Goal: Book appointment/travel/reservation

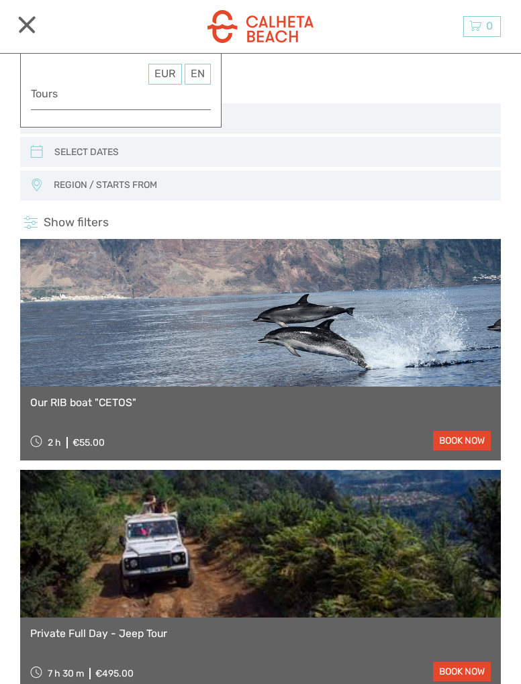
select select
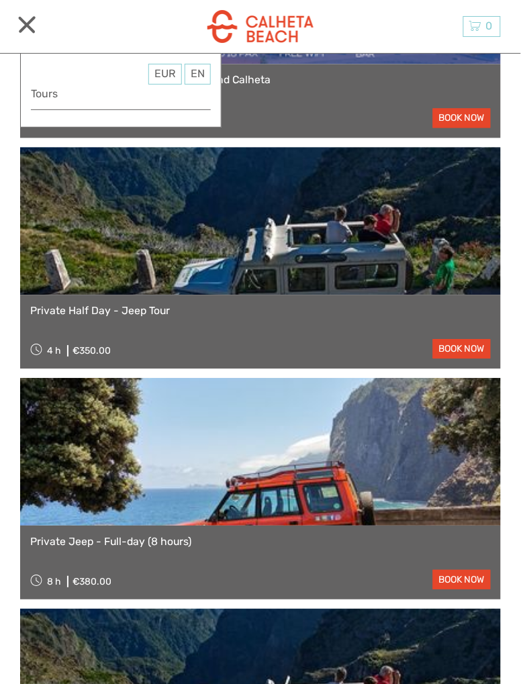
scroll to position [1012, 0]
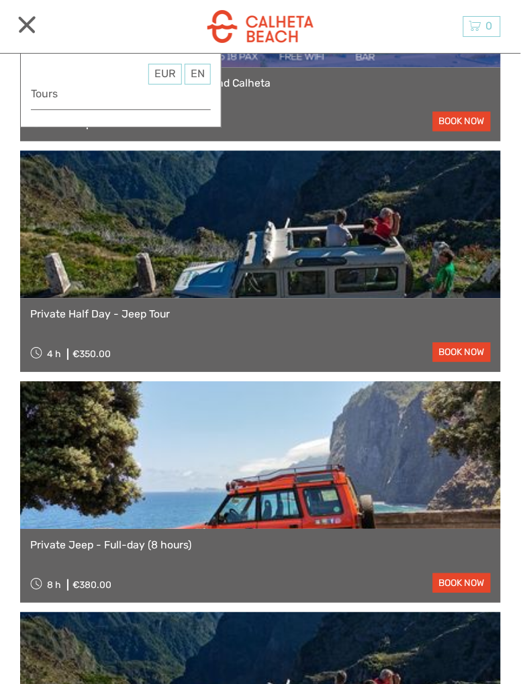
click at [25, 34] on div "EUR EUR $ £ EN English Español Deutsch Tours More" at bounding box center [31, 26] width 22 height 18
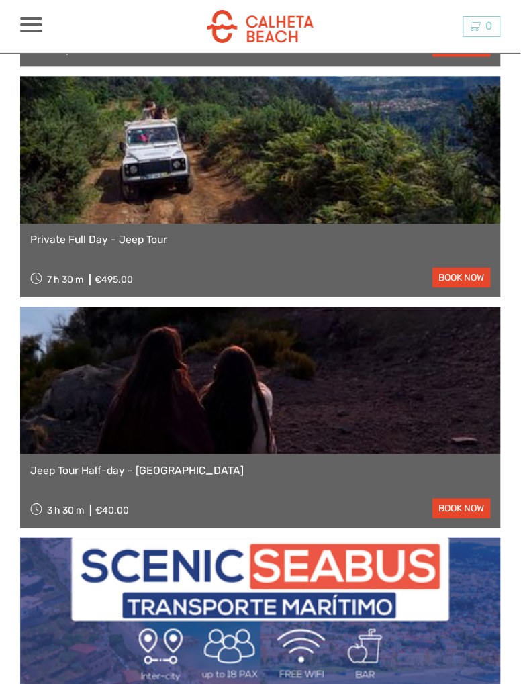
scroll to position [0, 0]
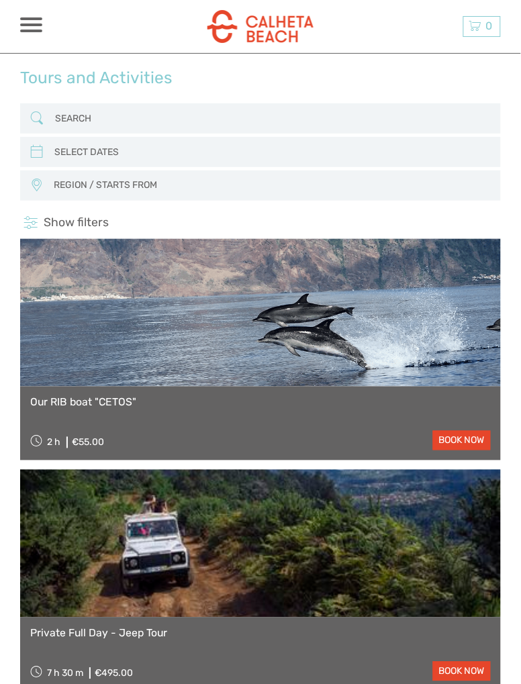
click at [146, 117] on input "search" at bounding box center [260, 118] width 420 height 22
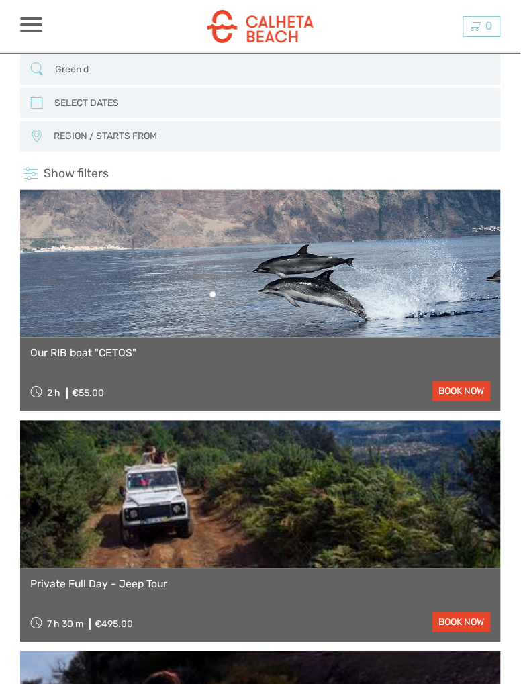
scroll to position [49, 0]
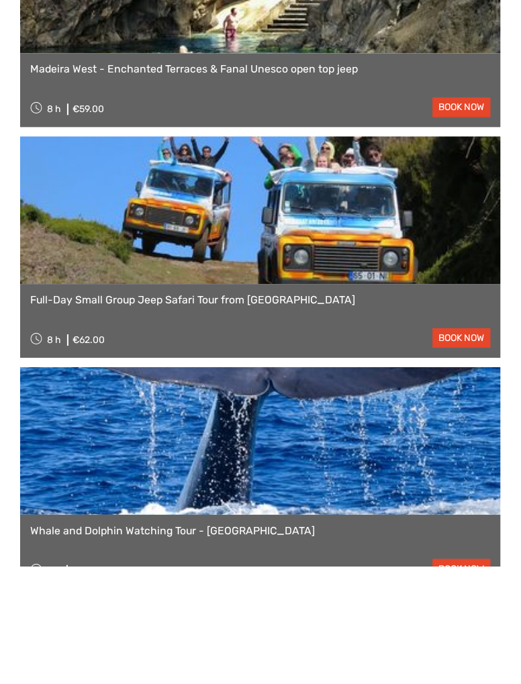
scroll to position [216, 0]
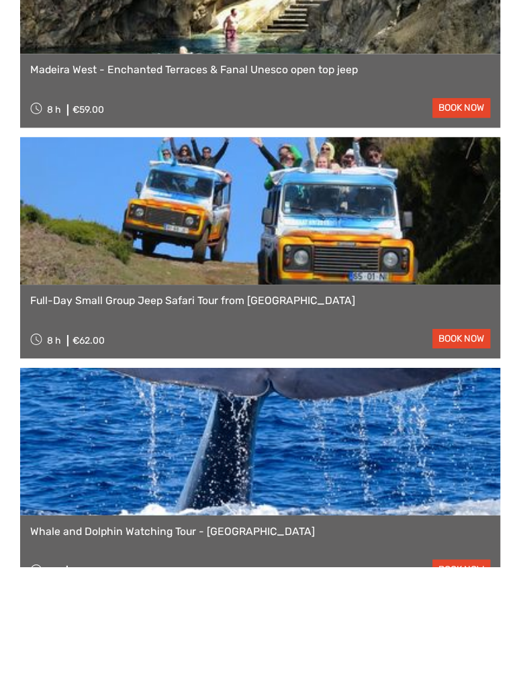
type input "Green devil"
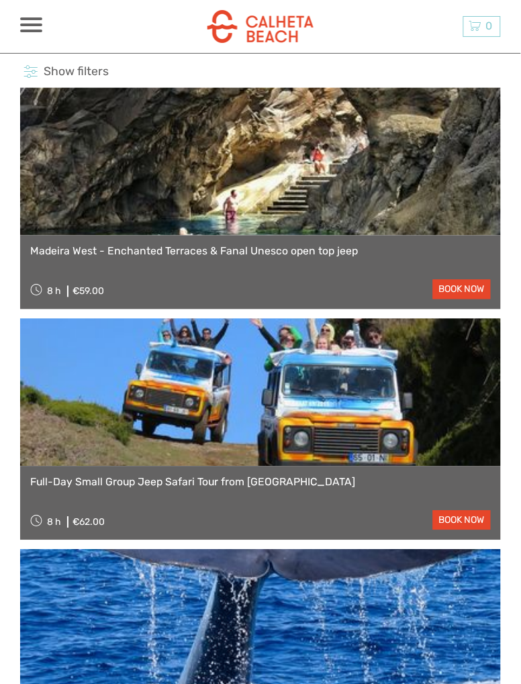
scroll to position [155, 0]
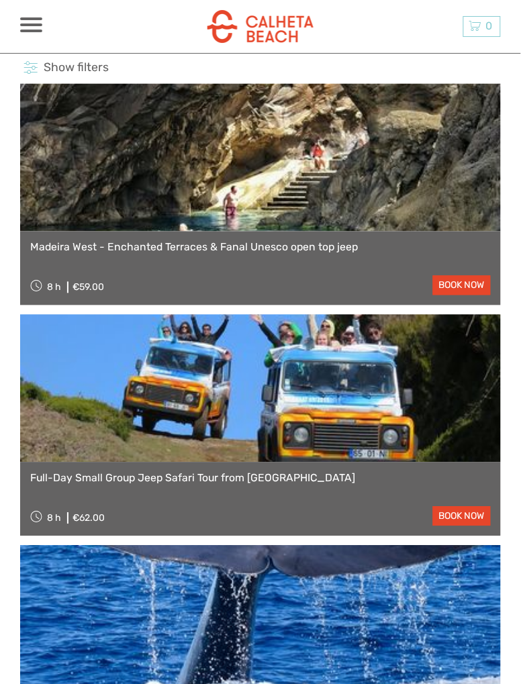
click at [464, 291] on link "book now" at bounding box center [462, 285] width 58 height 19
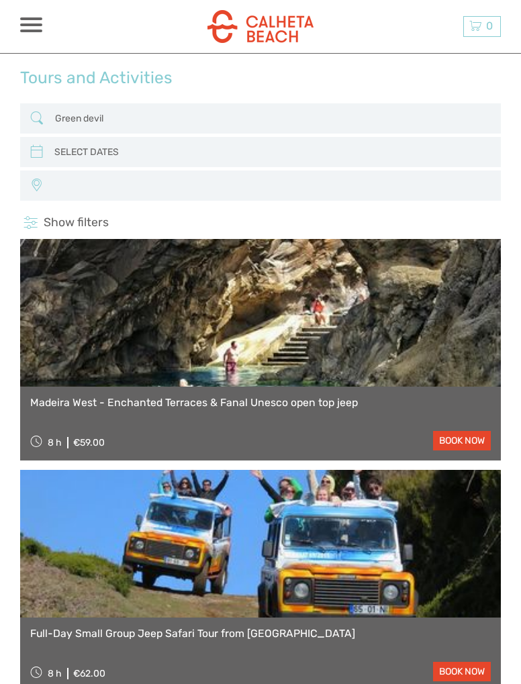
select select
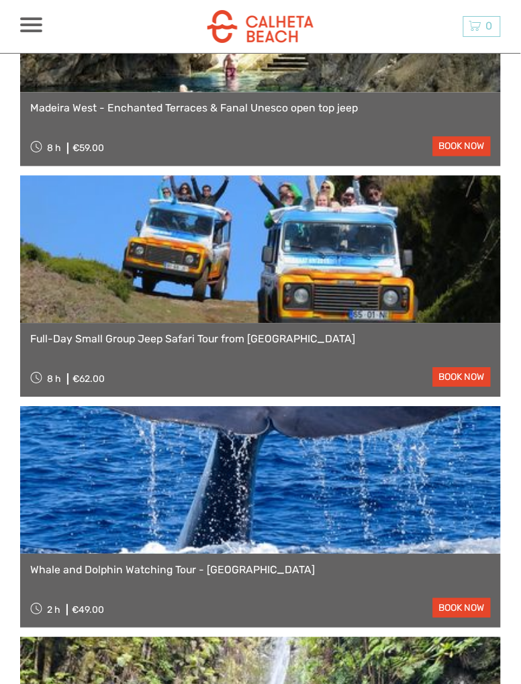
select select
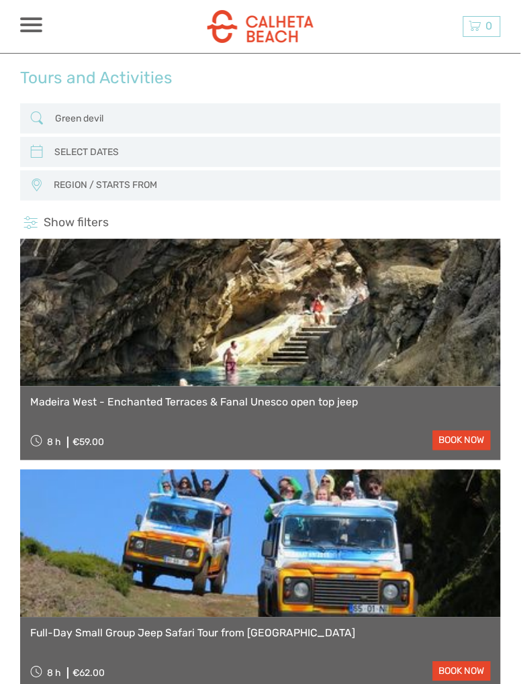
click at [124, 123] on input "Green devil" at bounding box center [260, 118] width 420 height 22
click at [35, 32] on span at bounding box center [31, 31] width 22 height 3
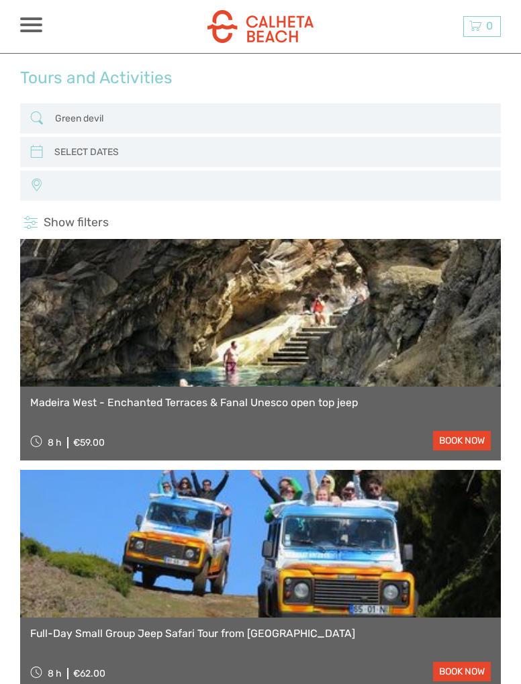
select select
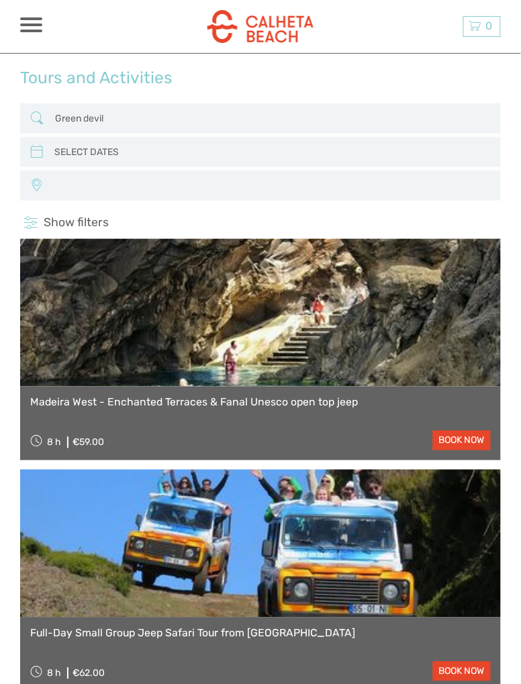
select select
click at [180, 124] on input "Green devil" at bounding box center [260, 118] width 420 height 22
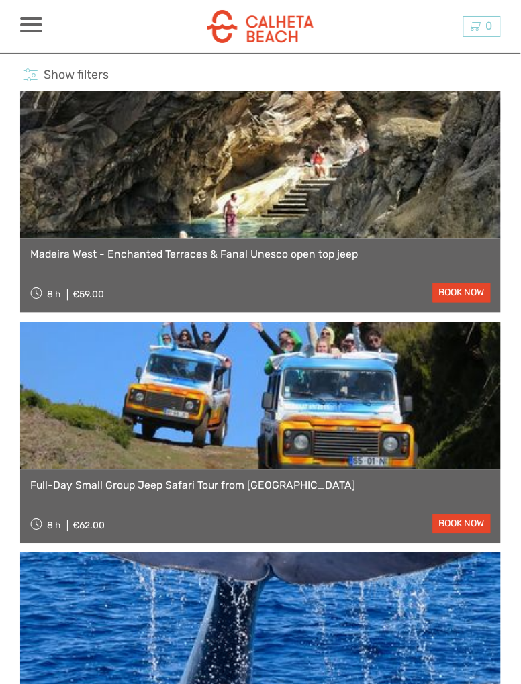
scroll to position [138, 0]
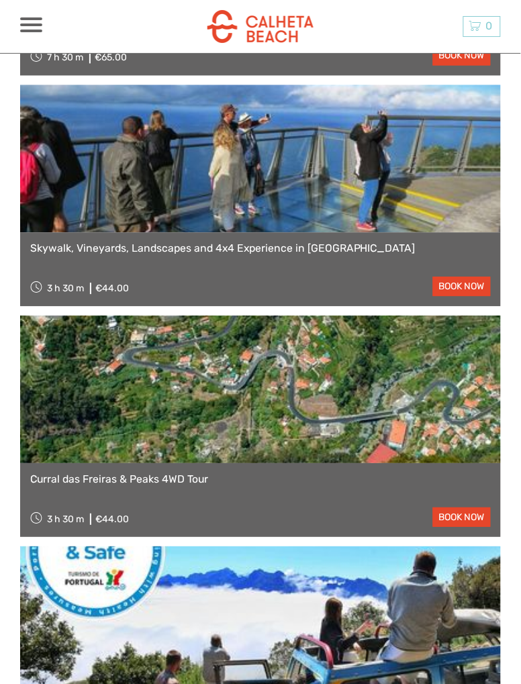
scroll to position [1771, 0]
click at [284, 208] on link at bounding box center [260, 159] width 481 height 148
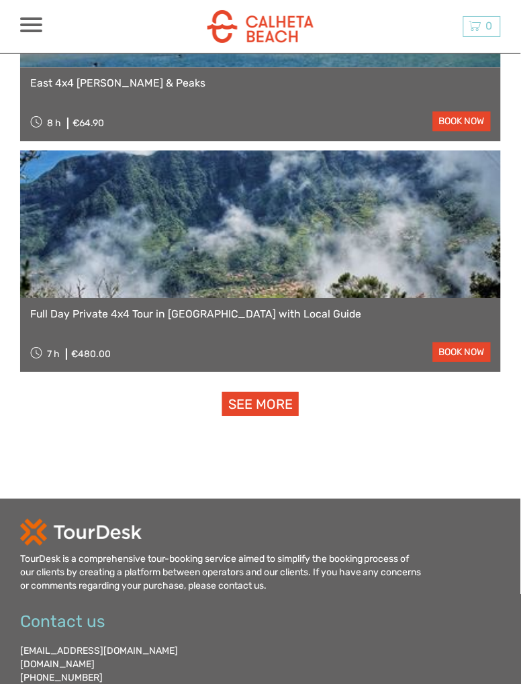
scroll to position [4020, 0]
